Goal: Find specific page/section: Find specific page/section

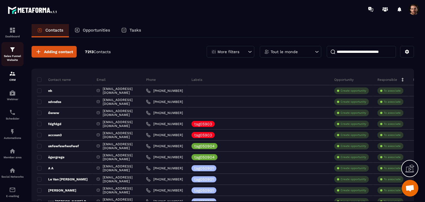
click at [11, 50] on img at bounding box center [12, 49] width 7 height 7
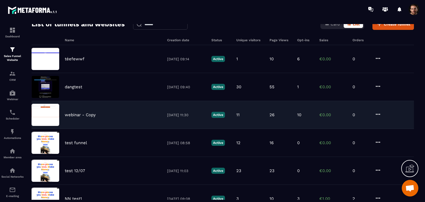
scroll to position [55, 0]
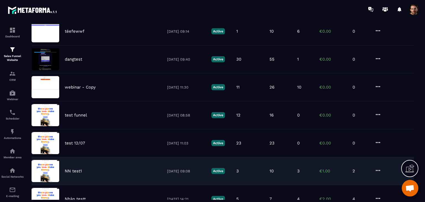
click at [267, 167] on div "NN test1 02/06/2025 09:08 Active 3 10 3 €1.00 2" at bounding box center [223, 171] width 383 height 28
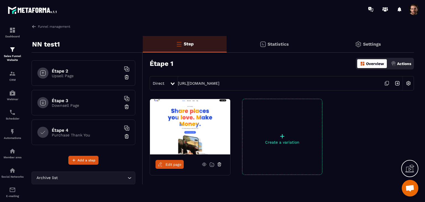
scroll to position [19, 0]
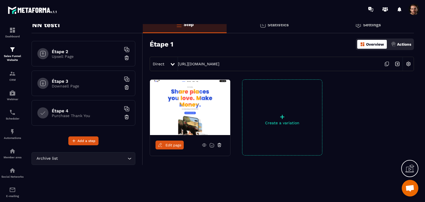
click at [95, 103] on div "Étape 4 Purchase Thank You" at bounding box center [84, 112] width 104 height 25
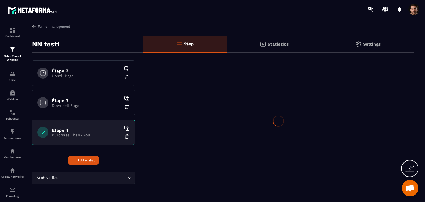
scroll to position [0, 0]
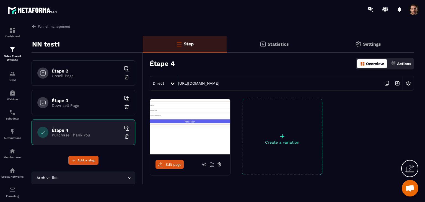
scroll to position [19, 0]
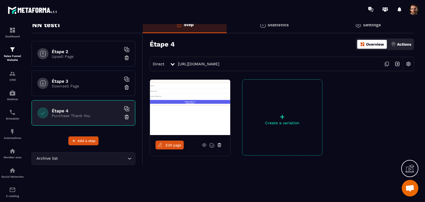
click at [173, 143] on span "Edit page" at bounding box center [174, 145] width 16 height 4
